Goal: Task Accomplishment & Management: Complete application form

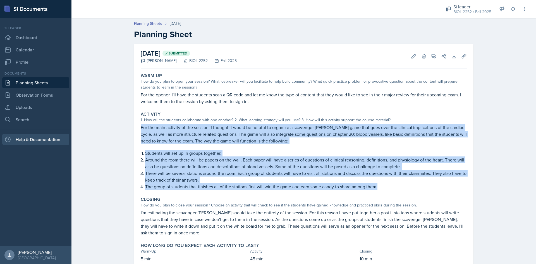
scroll to position [14, 0]
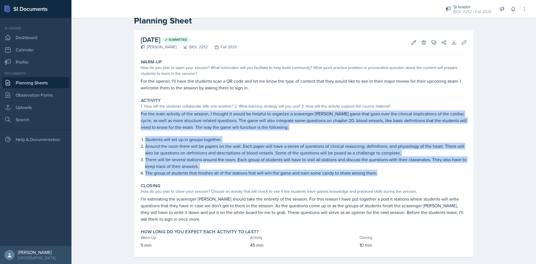
click at [36, 81] on link "Planning Sheets" at bounding box center [35, 82] width 67 height 11
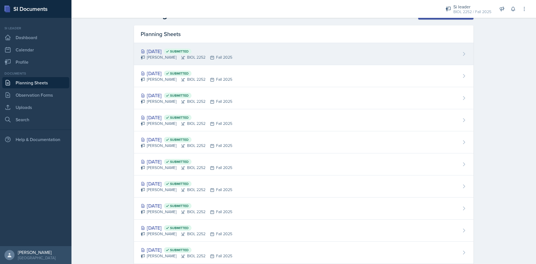
click at [189, 59] on div "[PERSON_NAME] BIOL 2252 Fall 2025" at bounding box center [187, 57] width 92 height 6
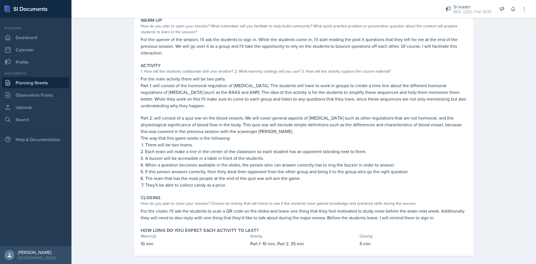
scroll to position [56, 0]
click at [229, 163] on p "When a question becomes available in the slides, the person who can answer corr…" at bounding box center [305, 164] width 321 height 7
click at [223, 191] on div "Warm-Up How do you plan to open your session? What icebreaker will you facilita…" at bounding box center [304, 135] width 326 height 240
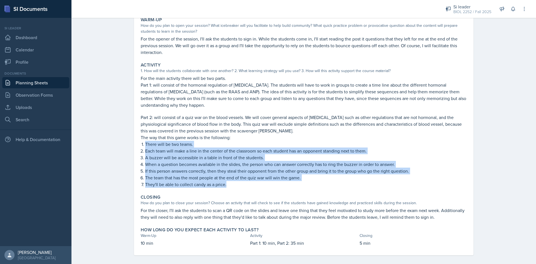
drag, startPoint x: 225, startPoint y: 185, endPoint x: 136, endPoint y: 144, distance: 98.8
click at [136, 144] on div "[DATE] Submitted [PERSON_NAME] BIOL 2252 Fall 2025 Edit Delete View Comments Co…" at bounding box center [303, 121] width 339 height 267
copy ol "There will be two teams. Each team will make a line in the center of the classr…"
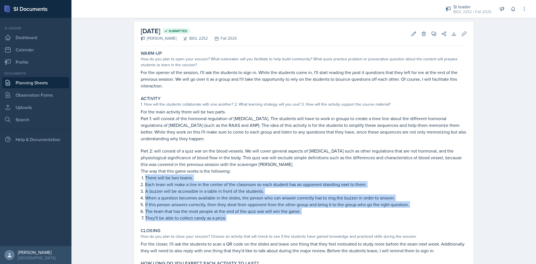
scroll to position [0, 0]
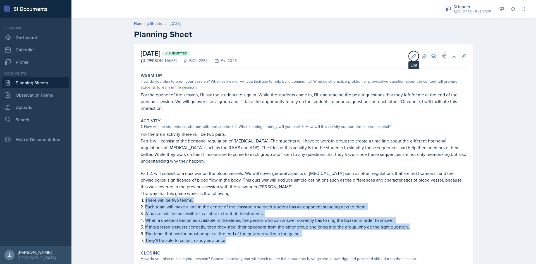
click at [410, 59] on button "Edit" at bounding box center [414, 56] width 10 height 10
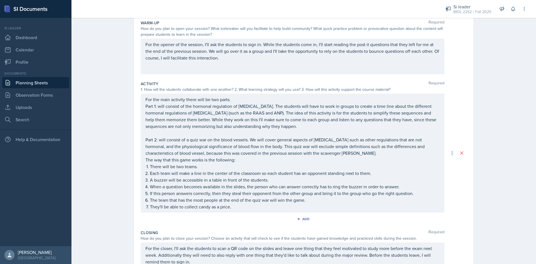
click at [237, 193] on p "If this person answers correctly, then they steal their opponent from the other…" at bounding box center [295, 193] width 290 height 7
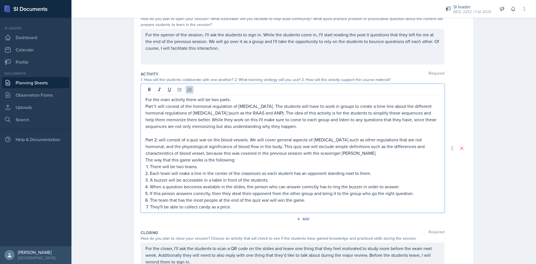
click at [268, 178] on p "A buzzer will be accessible in a table in front of the students." at bounding box center [295, 179] width 290 height 7
click at [401, 190] on p "If this person answers correctly, then they steal their opponent from the other…" at bounding box center [295, 193] width 290 height 7
click at [397, 187] on p "When a question becomes available in the slides, the person who can answer corr…" at bounding box center [295, 186] width 290 height 7
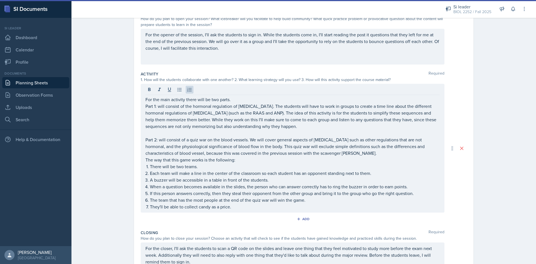
click at [259, 192] on p "If this person answers correctly, then they steal their opponent from the other…" at bounding box center [295, 193] width 290 height 7
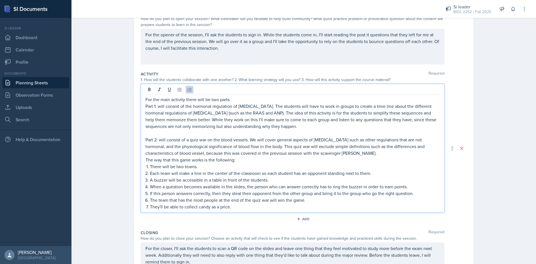
click at [334, 195] on p "If this person answers correctly, then they steal their opponent from the other…" at bounding box center [295, 193] width 290 height 7
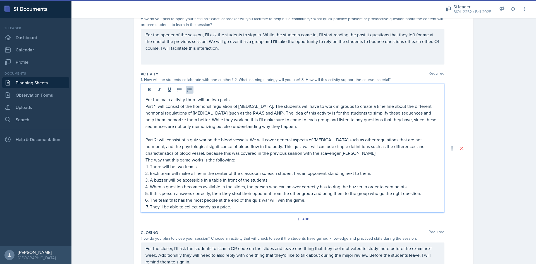
click at [347, 167] on p "There will be two teams." at bounding box center [295, 166] width 290 height 7
click at [225, 208] on p "They'll be able to collect candy as a price." at bounding box center [295, 206] width 290 height 7
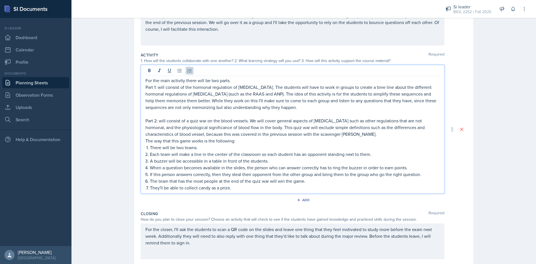
scroll to position [93, 0]
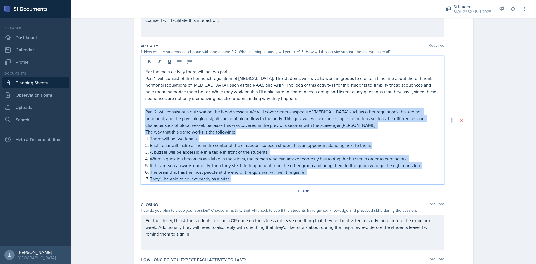
drag, startPoint x: 230, startPoint y: 176, endPoint x: 139, endPoint y: 112, distance: 111.0
click at [141, 112] on div "For the main activity there will be two parts. Part 1: will consist of the horm…" at bounding box center [293, 120] width 304 height 129
copy div "Part 2: will consist of a quiz war on the blood vessels. We will cover general …"
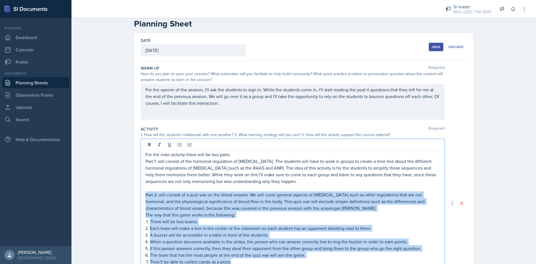
scroll to position [0, 0]
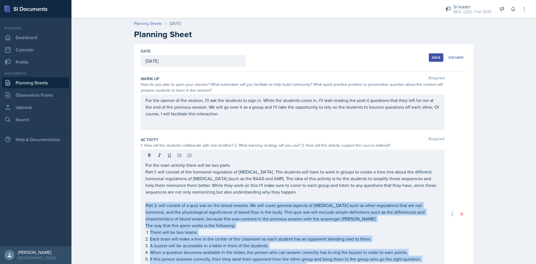
click at [433, 59] on div "Save" at bounding box center [436, 57] width 8 height 4
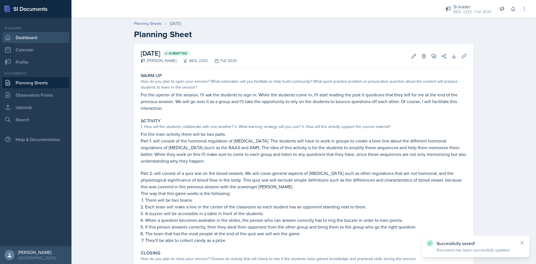
click at [34, 40] on link "Dashboard" at bounding box center [35, 37] width 67 height 11
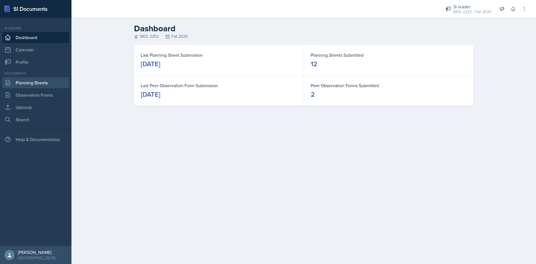
click at [33, 81] on link "Planning Sheets" at bounding box center [35, 82] width 67 height 11
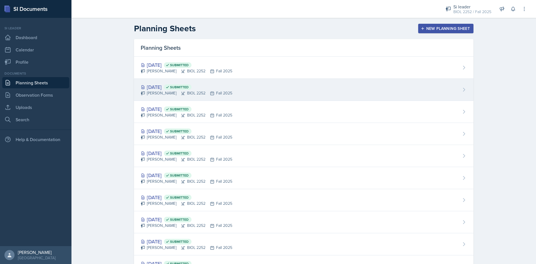
click at [212, 85] on div "[DATE] Submitted" at bounding box center [187, 87] width 92 height 8
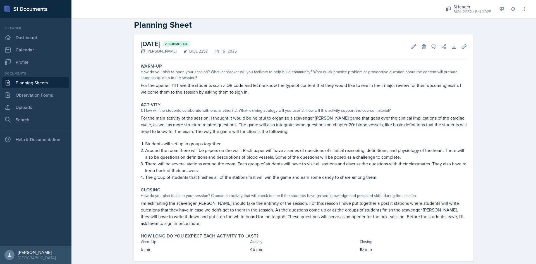
scroll to position [14, 0]
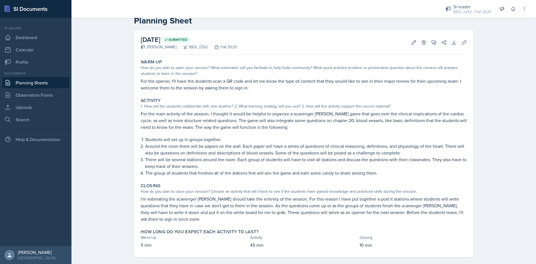
click at [181, 143] on p "Around the room there will be papers on the wall. Each paper will have a series…" at bounding box center [305, 149] width 321 height 13
click at [145, 139] on p "Students will set up in groups together." at bounding box center [305, 139] width 321 height 7
click at [36, 107] on link "Uploads" at bounding box center [35, 107] width 67 height 11
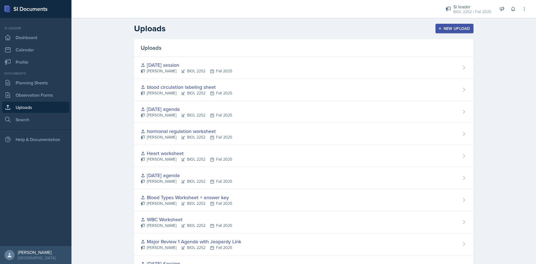
click at [455, 33] on button "New Upload" at bounding box center [454, 28] width 38 height 9
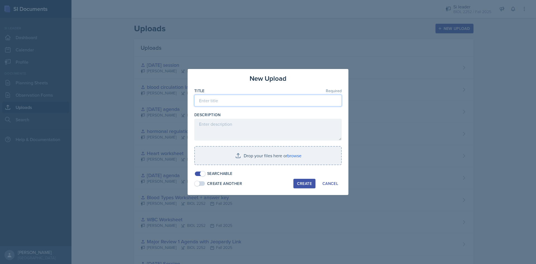
click at [274, 96] on input at bounding box center [267, 101] width 147 height 12
type input "[DATE] session"
click at [287, 167] on div at bounding box center [267, 168] width 147 height 6
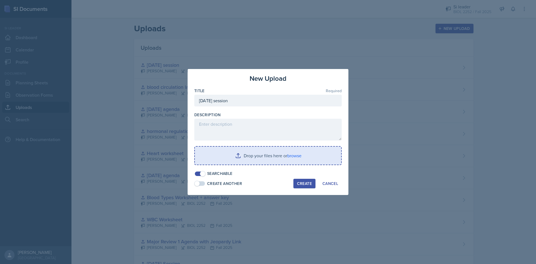
click at [285, 159] on input "file" at bounding box center [268, 155] width 146 height 18
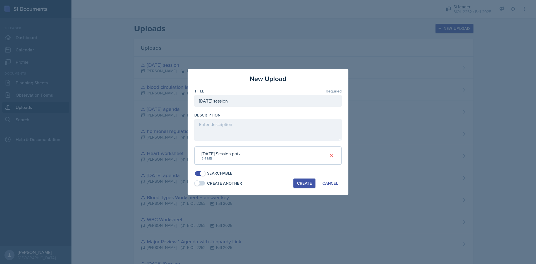
click at [296, 183] on button "Create" at bounding box center [304, 182] width 22 height 9
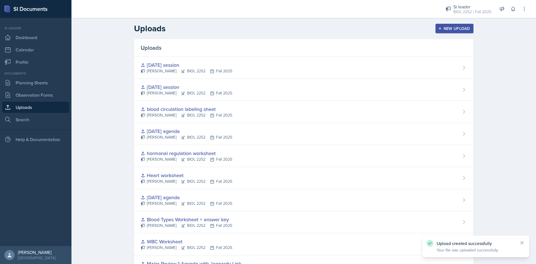
click at [444, 32] on button "New Upload" at bounding box center [454, 28] width 38 height 9
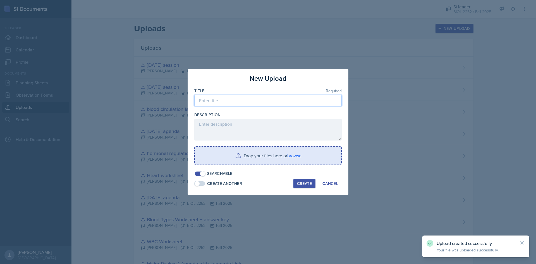
click at [290, 102] on input at bounding box center [267, 101] width 147 height 12
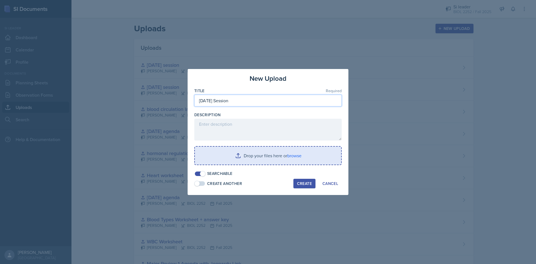
type input "[DATE] Session"
click at [265, 159] on input "file" at bounding box center [268, 155] width 146 height 18
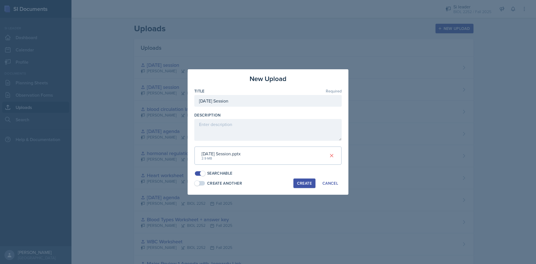
click at [299, 180] on button "Create" at bounding box center [304, 182] width 22 height 9
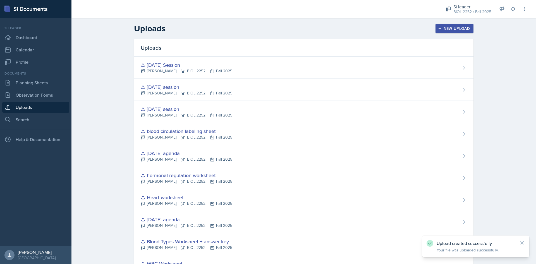
click at [435, 28] on button "New Upload" at bounding box center [454, 28] width 38 height 9
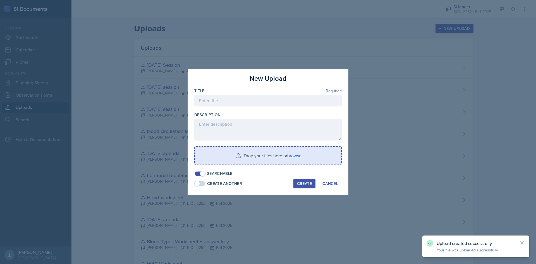
click at [263, 92] on div "Title Required" at bounding box center [267, 91] width 147 height 6
click at [266, 98] on input at bounding box center [267, 101] width 147 height 12
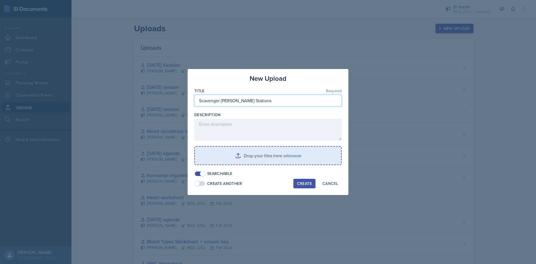
type input "Scavenger [PERSON_NAME] Stations"
click at [289, 152] on input "file" at bounding box center [268, 155] width 146 height 18
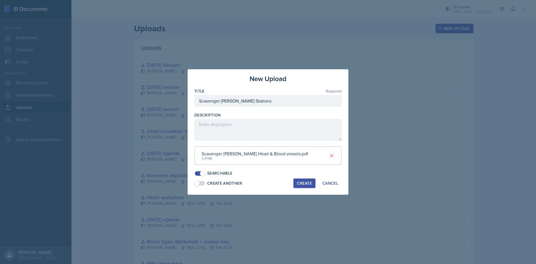
click at [304, 181] on div "Create" at bounding box center [304, 183] width 15 height 4
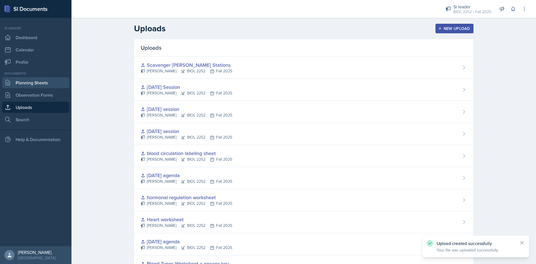
click at [33, 84] on link "Planning Sheets" at bounding box center [35, 82] width 67 height 11
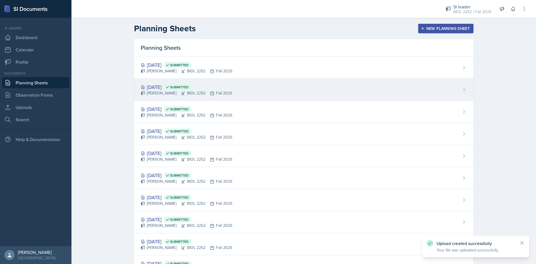
click at [246, 92] on div "[DATE] Submitted [PERSON_NAME] BIOL 2252 Fall 2025" at bounding box center [303, 90] width 339 height 22
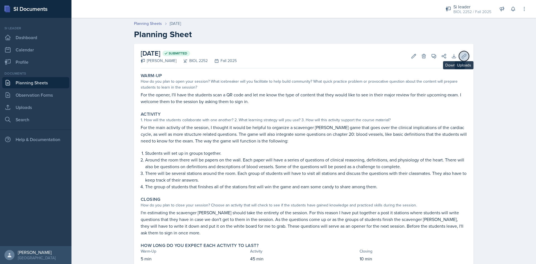
click at [461, 56] on icon at bounding box center [464, 56] width 6 height 6
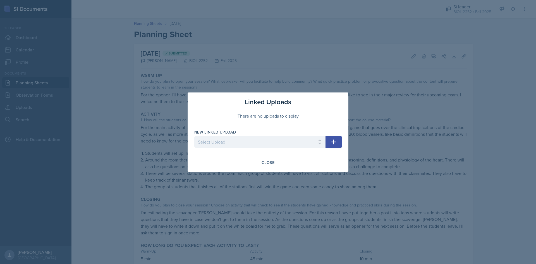
click at [313, 133] on div "New Linked Upload" at bounding box center [259, 132] width 131 height 6
click at [314, 137] on select "Select Upload Mock Session [DATE] Session [DATE] session Description flashcards…" at bounding box center [259, 142] width 131 height 12
select select "e71f7c2d-14fc-4aca-be04-cd6fa9ce3816"
click at [194, 136] on select "Select Upload Mock Session [DATE] Session [DATE] session Description flashcards…" at bounding box center [259, 142] width 131 height 12
click at [331, 142] on icon "button" at bounding box center [333, 141] width 7 height 7
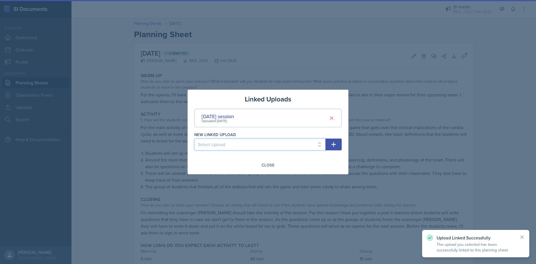
drag, startPoint x: 314, startPoint y: 142, endPoint x: 309, endPoint y: 141, distance: 4.8
click at [313, 142] on select "Select Upload Mock Session [DATE] Session [DATE] session Description flashcards…" at bounding box center [259, 144] width 131 height 12
select select "52e9e6f2-358c-4b6b-a33d-950b9f8d39b1"
click at [194, 138] on select "Select Upload Mock Session [DATE] Session [DATE] session Description flashcards…" at bounding box center [259, 144] width 131 height 12
click at [338, 143] on button "button" at bounding box center [333, 144] width 16 height 12
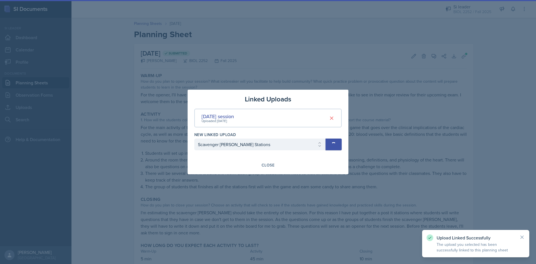
select select
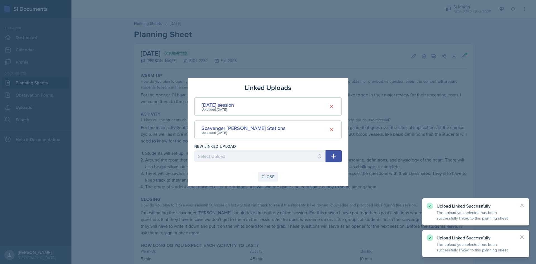
click at [268, 174] on div "Close" at bounding box center [267, 176] width 13 height 4
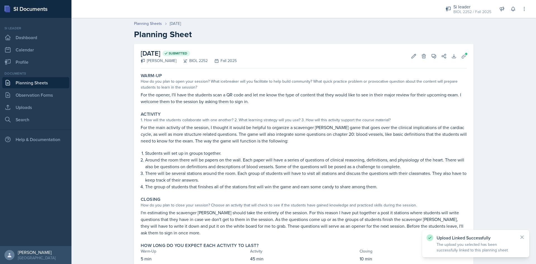
click at [47, 86] on link "Planning Sheets" at bounding box center [35, 82] width 67 height 11
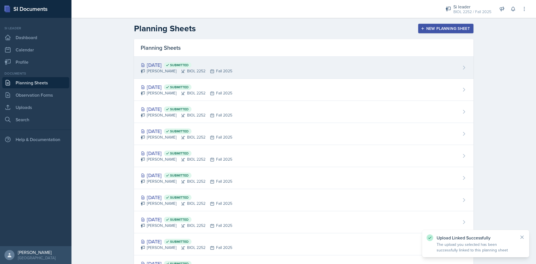
click at [205, 71] on div "[PERSON_NAME] BIOL 2252 Fall 2025" at bounding box center [187, 71] width 92 height 6
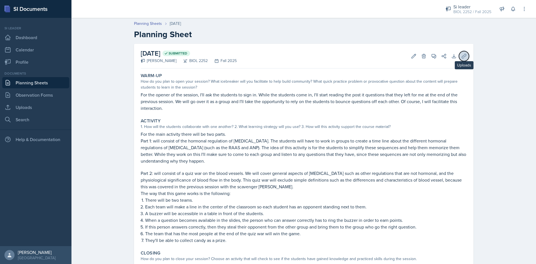
click at [461, 58] on icon at bounding box center [464, 56] width 6 height 6
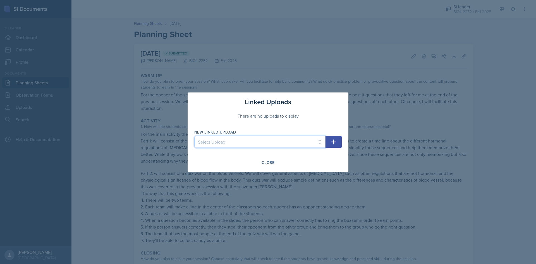
click at [273, 138] on select "Select Upload Mock Session [DATE] Session [DATE] session Description flashcards…" at bounding box center [259, 142] width 131 height 12
select select "ef7e14bd-6fc7-4f36-a74f-48007915f22f"
click at [194, 136] on select "Select Upload Mock Session [DATE] Session [DATE] session Description flashcards…" at bounding box center [259, 142] width 131 height 12
click at [337, 145] on button "button" at bounding box center [333, 142] width 16 height 12
select select
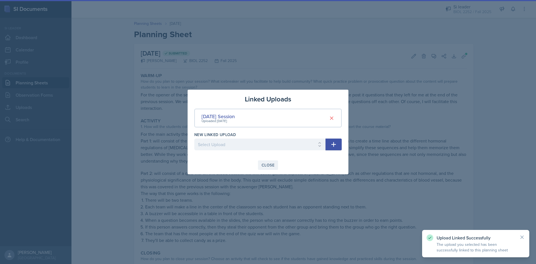
click at [268, 164] on div "Close" at bounding box center [267, 165] width 13 height 4
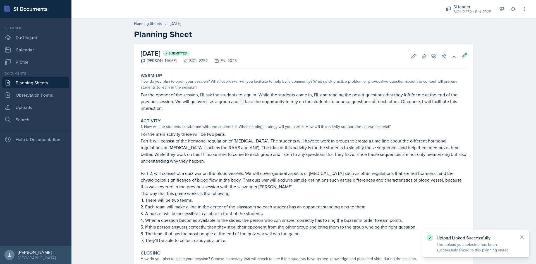
click at [225, 101] on p "For the opener of the session, I'll ask the students to sign in. While the stud…" at bounding box center [304, 101] width 326 height 20
click at [419, 54] on button "Delete" at bounding box center [424, 56] width 10 height 10
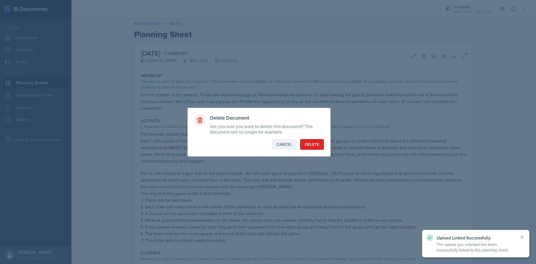
click at [283, 143] on div "Cancel" at bounding box center [284, 144] width 16 height 6
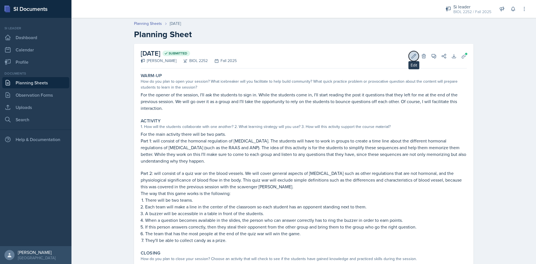
click at [412, 59] on button "Edit" at bounding box center [414, 56] width 10 height 10
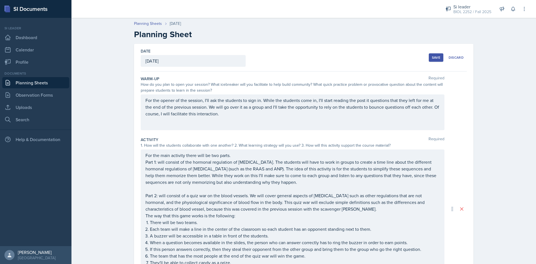
click at [165, 161] on div "For the main activity there will be two parts. Part 1: will consist of the horm…" at bounding box center [293, 208] width 304 height 119
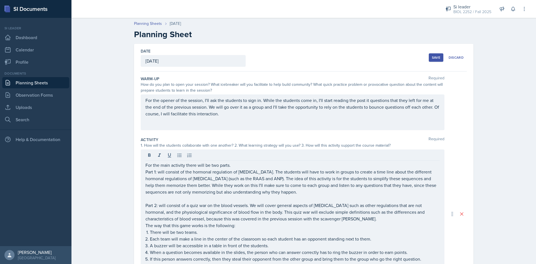
drag, startPoint x: 143, startPoint y: 165, endPoint x: 146, endPoint y: 165, distance: 3.6
click at [143, 165] on div "For the main activity there will be two parts. Part 1: will consist of the horm…" at bounding box center [293, 213] width 304 height 129
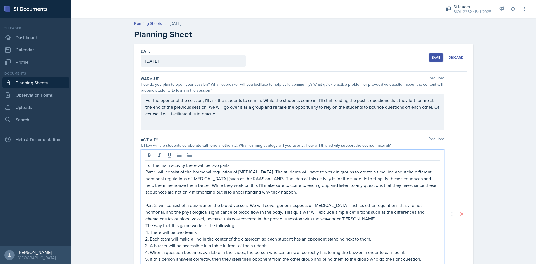
click at [145, 165] on p "For the main activity there will be two parts." at bounding box center [292, 165] width 294 height 7
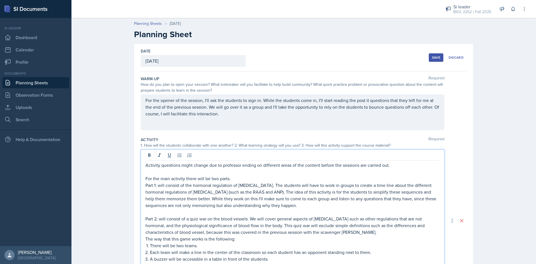
drag, startPoint x: 144, startPoint y: 167, endPoint x: 415, endPoint y: 150, distance: 271.8
click at [415, 150] on div "Activity questions might change due to professor ending on different areas of t…" at bounding box center [293, 220] width 304 height 142
copy p "Activity questions might change due to professor ending on different areas of t…"
click at [433, 58] on div "Save" at bounding box center [436, 57] width 8 height 4
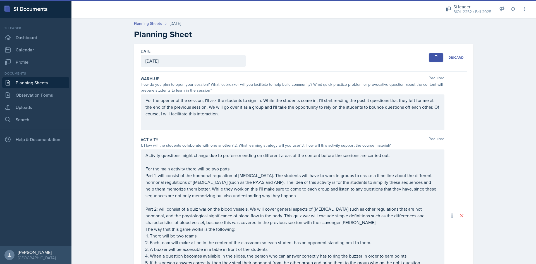
click at [22, 80] on link "Planning Sheets" at bounding box center [35, 82] width 67 height 11
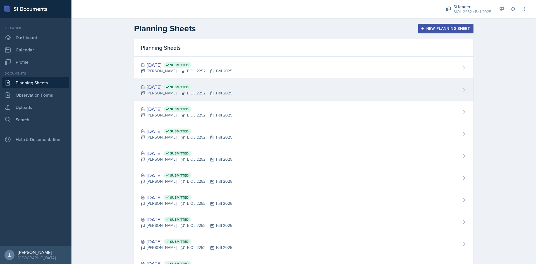
click at [189, 85] on span "Submitted" at bounding box center [179, 87] width 19 height 4
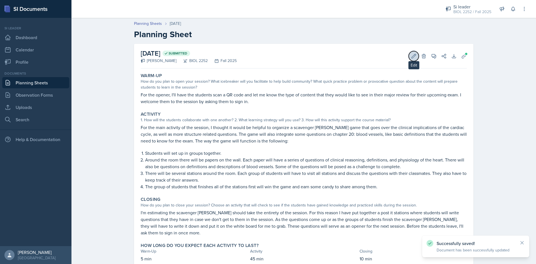
click at [409, 58] on button "Edit" at bounding box center [414, 56] width 10 height 10
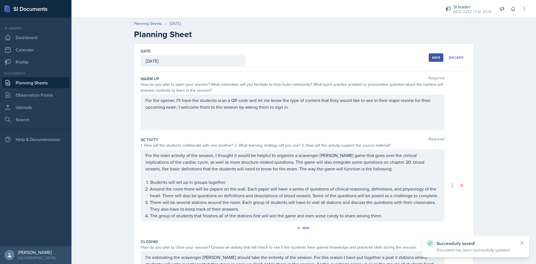
click at [143, 157] on div "For the main activity of the session, I thought it would be helpful to organize…" at bounding box center [293, 185] width 304 height 72
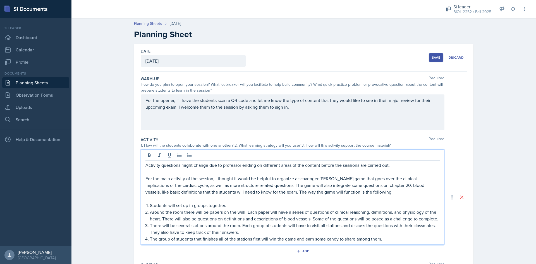
click at [433, 59] on div "Save" at bounding box center [436, 57] width 8 height 4
